Goal: Transaction & Acquisition: Purchase product/service

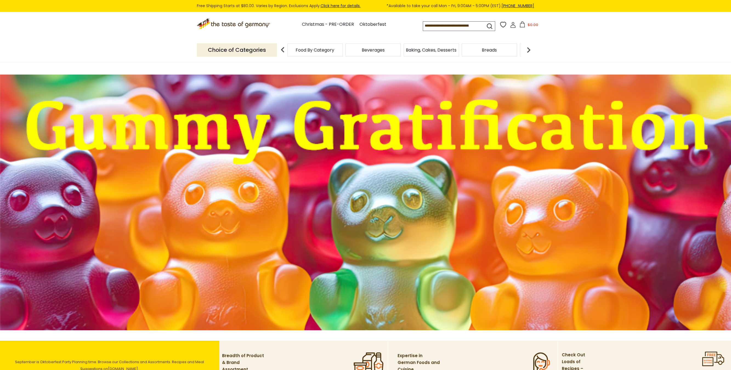
scroll to position [110, 0]
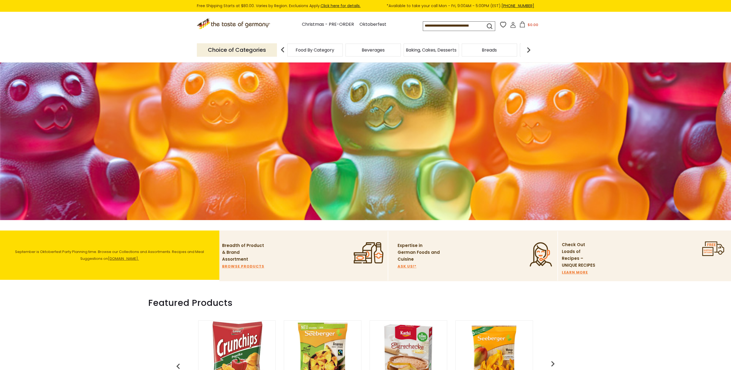
click at [342, 168] on img at bounding box center [365, 92] width 731 height 256
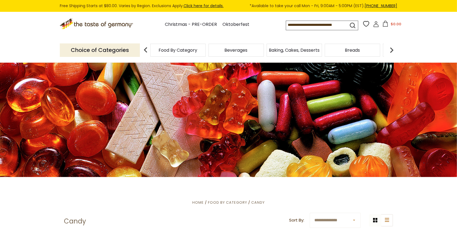
click at [299, 26] on input at bounding box center [312, 25] width 52 height 8
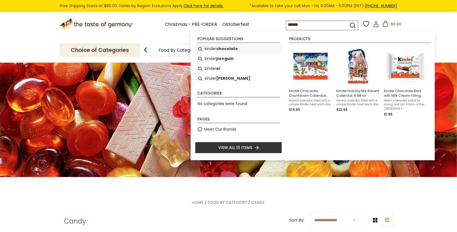
click at [220, 46] on b "chocolate" at bounding box center [227, 49] width 22 height 6
type input "**********"
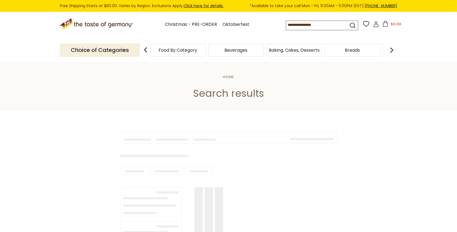
type input "**********"
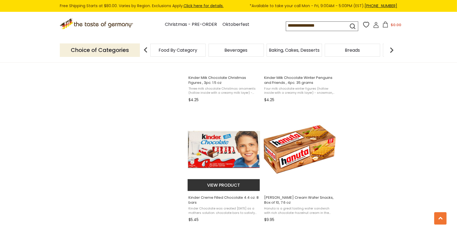
scroll to position [430, 0]
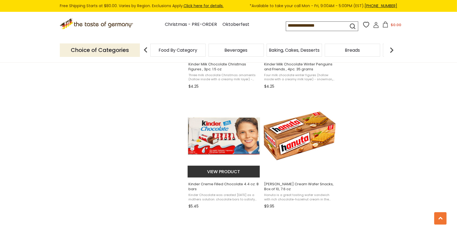
click at [214, 172] on button "View product" at bounding box center [224, 171] width 72 height 12
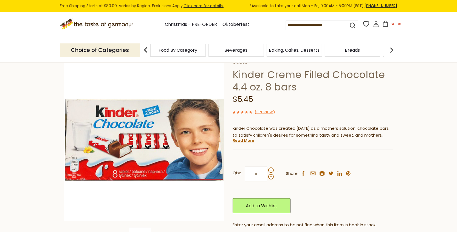
scroll to position [36, 0]
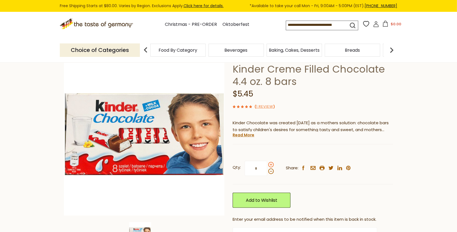
click at [271, 163] on span at bounding box center [270, 164] width 5 height 5
click at [267, 163] on input "*" at bounding box center [256, 167] width 22 height 15
click at [271, 163] on span at bounding box center [270, 164] width 5 height 5
click at [267, 163] on input "*" at bounding box center [256, 167] width 22 height 15
click at [271, 163] on span at bounding box center [270, 164] width 5 height 5
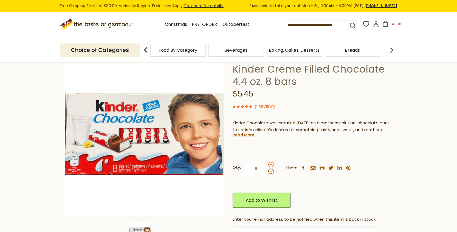
click at [267, 163] on input "*" at bounding box center [256, 167] width 22 height 15
click at [270, 171] on span at bounding box center [270, 170] width 5 height 5
click at [267, 171] on input "*" at bounding box center [256, 167] width 22 height 15
type input "*"
click at [266, 202] on link "Add to Wishlist" at bounding box center [262, 199] width 58 height 15
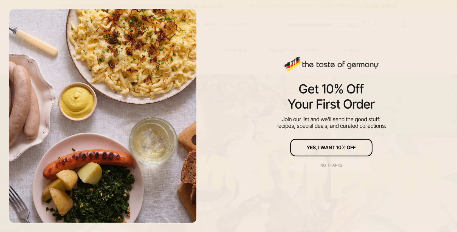
click at [326, 167] on button "No, thanks" at bounding box center [331, 165] width 82 height 12
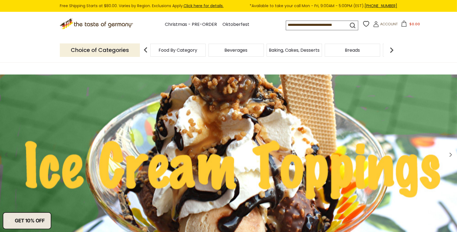
click at [309, 27] on input at bounding box center [312, 25] width 52 height 8
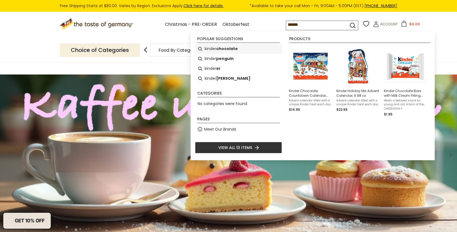
click at [232, 50] on b "chocolate" at bounding box center [227, 49] width 22 height 6
type input "**********"
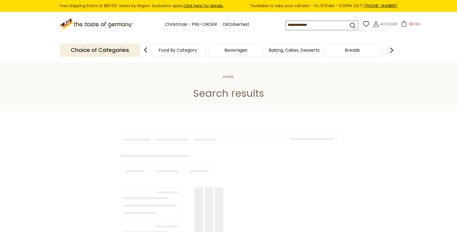
type input "**********"
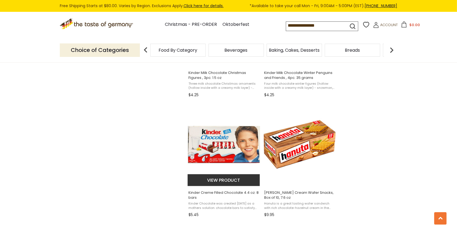
scroll to position [422, 0]
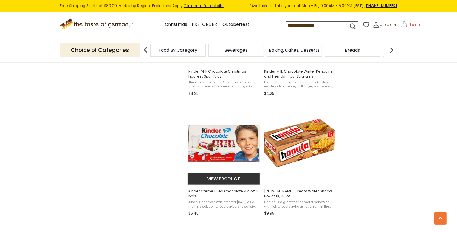
click at [229, 148] on img "Kinder Creme Filled Chocolate 4.4 oz. 8 bars" at bounding box center [224, 143] width 73 height 73
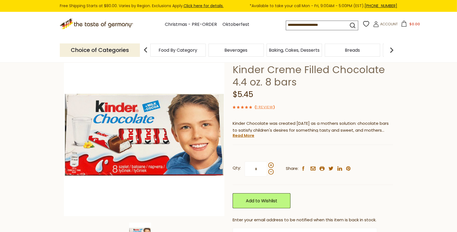
scroll to position [46, 0]
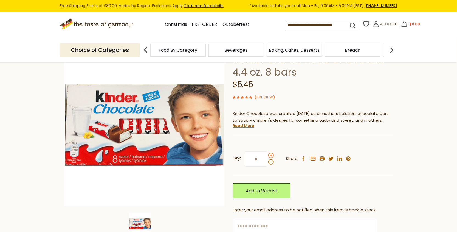
click at [271, 153] on span at bounding box center [270, 154] width 5 height 5
click at [267, 153] on input "*" at bounding box center [256, 158] width 22 height 15
click at [271, 153] on span at bounding box center [270, 154] width 5 height 5
click at [267, 153] on input "*" at bounding box center [256, 158] width 22 height 15
click at [271, 153] on span at bounding box center [270, 154] width 5 height 5
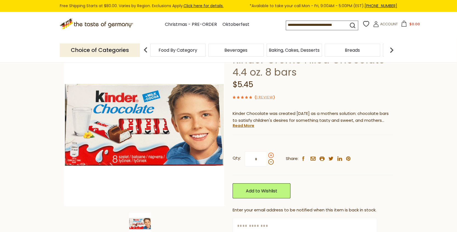
click at [267, 153] on input "*" at bounding box center [256, 158] width 22 height 15
click at [271, 163] on span at bounding box center [270, 161] width 5 height 5
click at [267, 163] on input "*" at bounding box center [256, 158] width 22 height 15
type input "*"
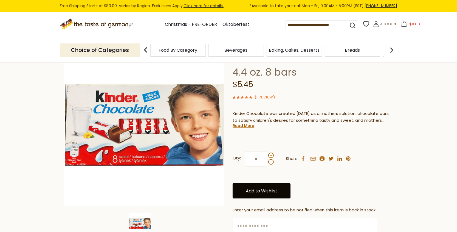
click at [268, 188] on link "Add to Wishlist" at bounding box center [262, 190] width 58 height 15
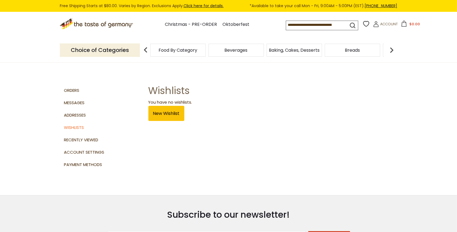
click at [403, 22] on icon at bounding box center [404, 24] width 6 height 6
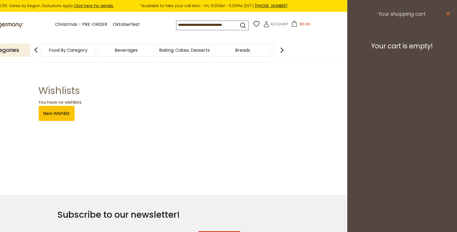
click at [447, 12] on icon at bounding box center [448, 14] width 4 height 4
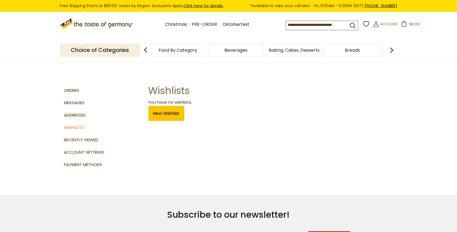
click at [300, 25] on input at bounding box center [312, 25] width 52 height 8
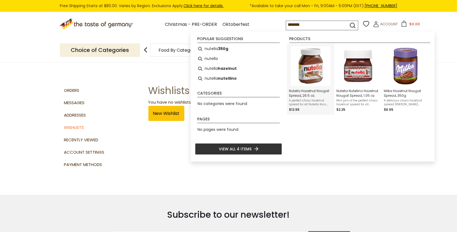
type input "*******"
click at [314, 70] on img "Nutella Hazelnut Nougat Spread, 26.5 oz." at bounding box center [311, 66] width 40 height 40
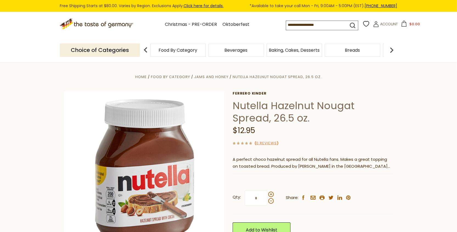
scroll to position [4, 0]
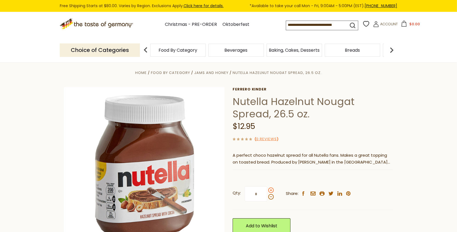
click at [270, 190] on span at bounding box center [270, 189] width 5 height 5
click at [267, 190] on input "*" at bounding box center [256, 193] width 22 height 15
click at [270, 190] on span at bounding box center [270, 189] width 5 height 5
click at [267, 190] on input "*" at bounding box center [256, 193] width 22 height 15
click at [270, 190] on span at bounding box center [270, 189] width 5 height 5
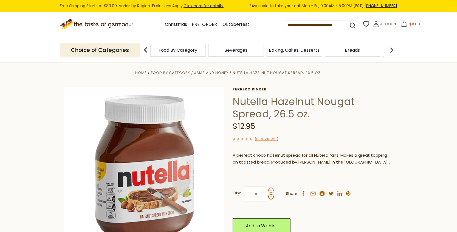
click at [267, 190] on input "*" at bounding box center [256, 193] width 22 height 15
type input "*"
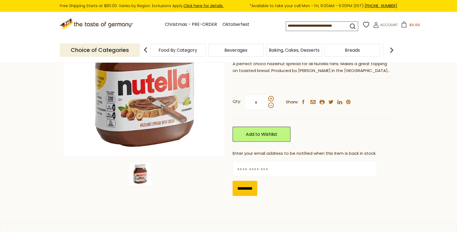
scroll to position [95, 0]
click at [269, 167] on input "text" at bounding box center [305, 168] width 144 height 15
type input "*"
